Goal: Task Accomplishment & Management: Use online tool/utility

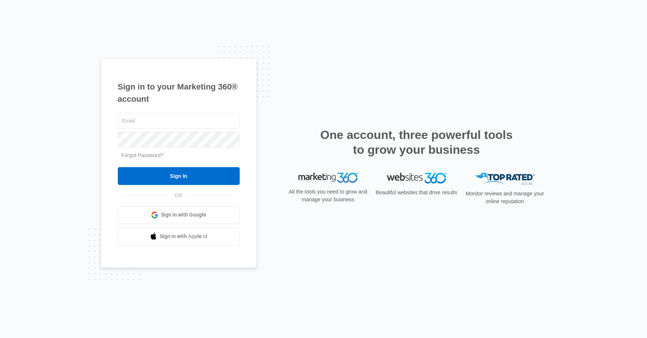
scroll to position [3648, 0]
click at [146, 120] on input "text" at bounding box center [179, 121] width 122 height 16
type input "[EMAIL_ADDRESS][DOMAIN_NAME]"
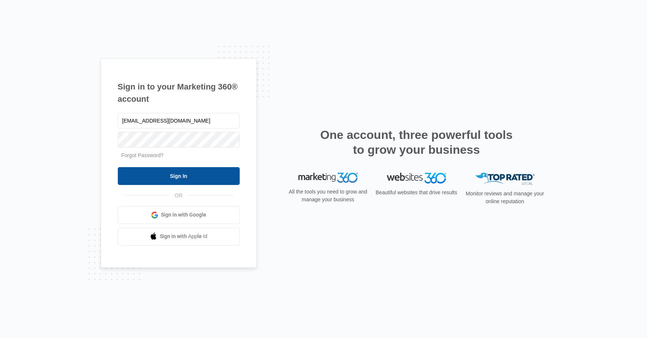
click at [151, 173] on input "Sign In" at bounding box center [179, 176] width 122 height 18
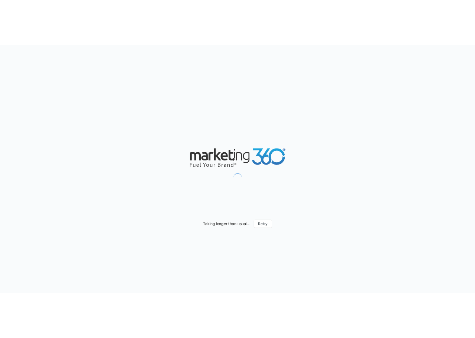
scroll to position [3648, 0]
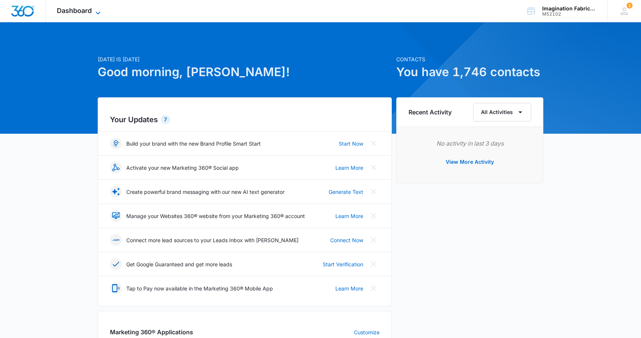
click at [82, 6] on div "Dashboard Apps Reputation Websites Forms CRM Email Social Content Ads Intellige…" at bounding box center [80, 11] width 68 height 22
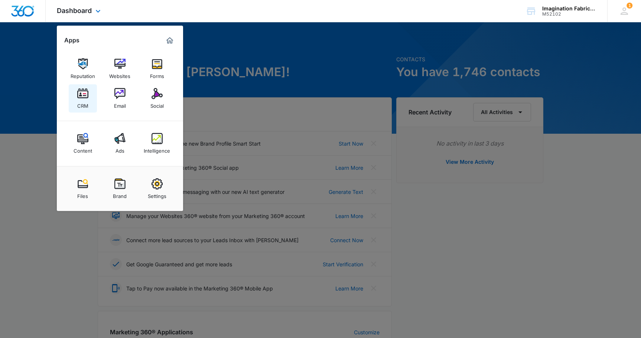
click at [85, 104] on div "CRM" at bounding box center [82, 104] width 11 height 10
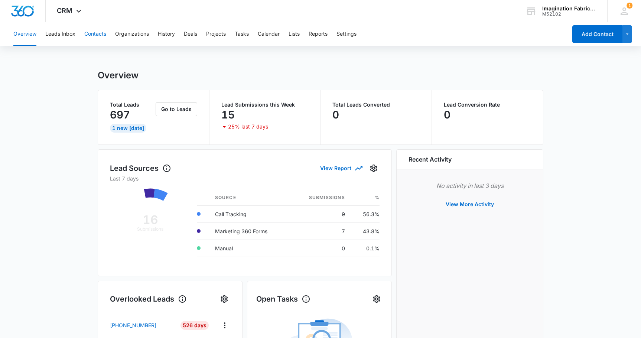
click at [93, 31] on button "Contacts" at bounding box center [95, 34] width 22 height 24
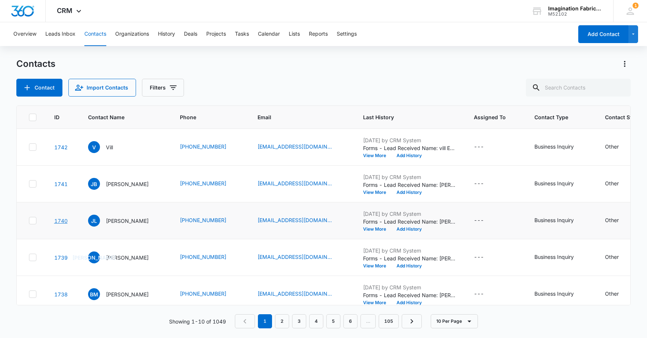
click at [62, 222] on link "1740" at bounding box center [60, 221] width 13 height 6
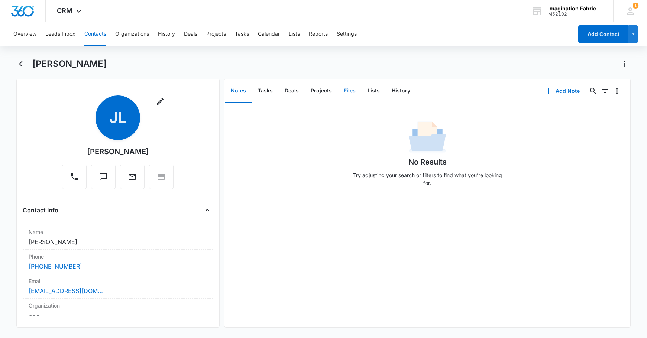
click at [353, 92] on button "Files" at bounding box center [350, 91] width 24 height 23
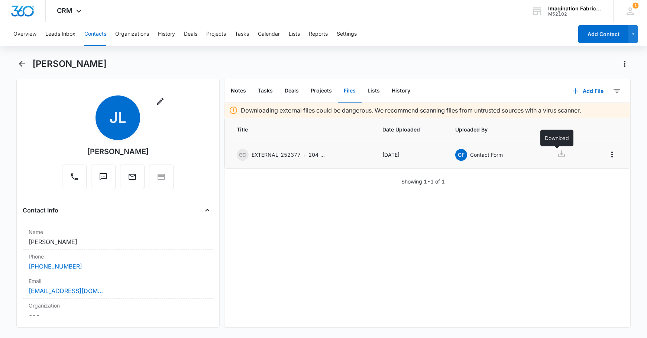
click at [558, 155] on icon at bounding box center [561, 153] width 7 height 7
